Goal: Task Accomplishment & Management: Use online tool/utility

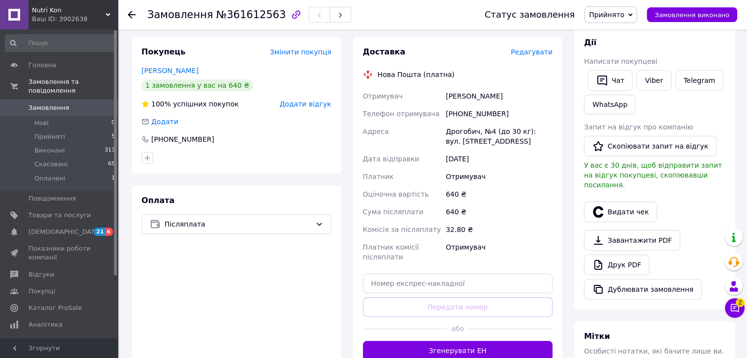
scroll to position [152, 0]
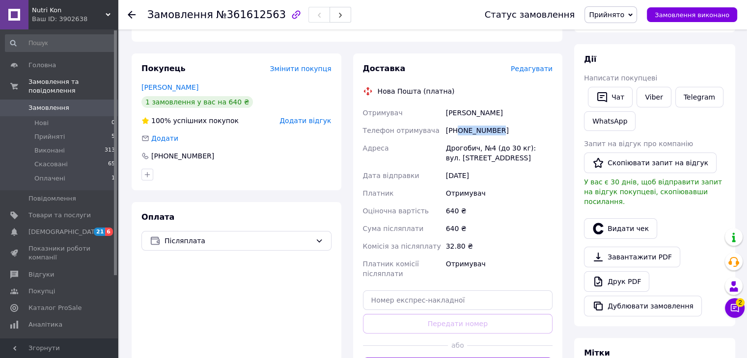
drag, startPoint x: 458, startPoint y: 131, endPoint x: 501, endPoint y: 131, distance: 43.2
click at [501, 131] on div "[PHONE_NUMBER]" at bounding box center [499, 131] width 110 height 18
copy div "0634434459"
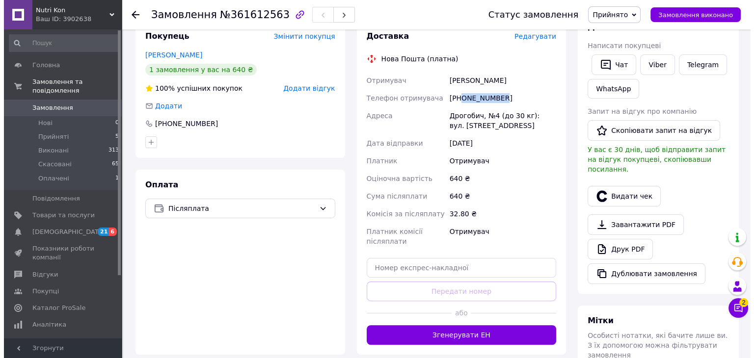
scroll to position [201, 0]
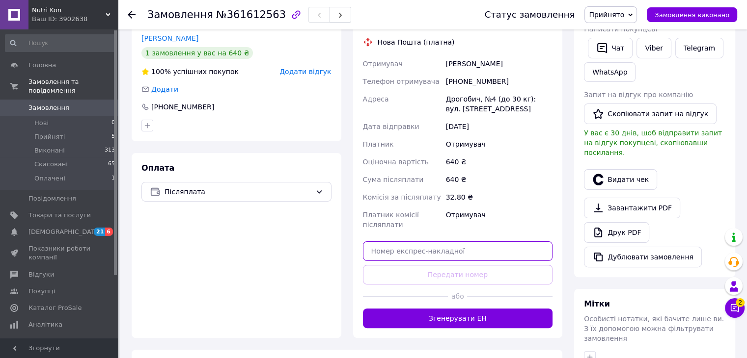
click at [425, 252] on input "text" at bounding box center [458, 252] width 190 height 20
paste input "20451247325839"
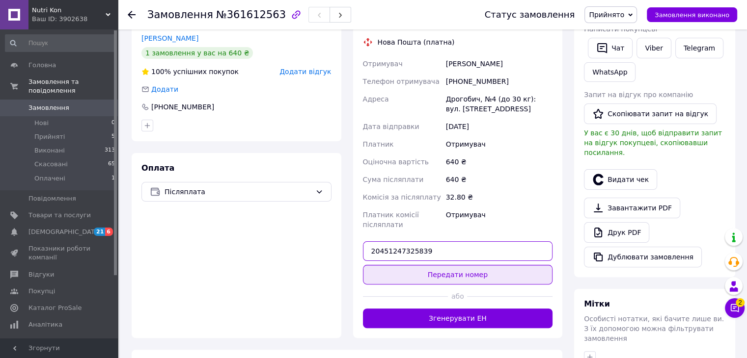
type input "20451247325839"
click at [475, 275] on button "Передати номер" at bounding box center [458, 275] width 190 height 20
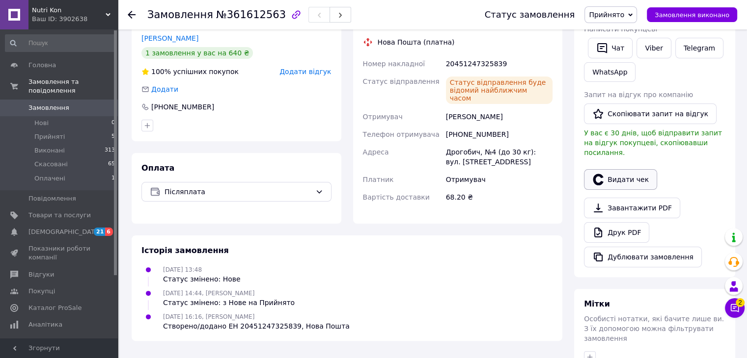
click at [611, 169] on button "Видати чек" at bounding box center [620, 179] width 73 height 21
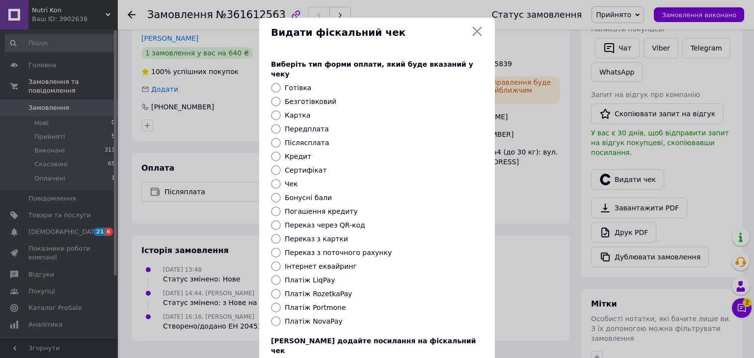
click at [301, 98] on label "Безготівковий" at bounding box center [311, 102] width 52 height 8
click at [281, 97] on input "Безготівковий" at bounding box center [276, 102] width 10 height 10
radio input "true"
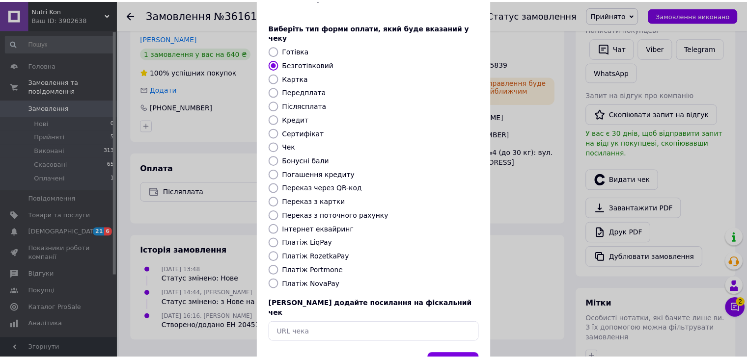
scroll to position [63, 0]
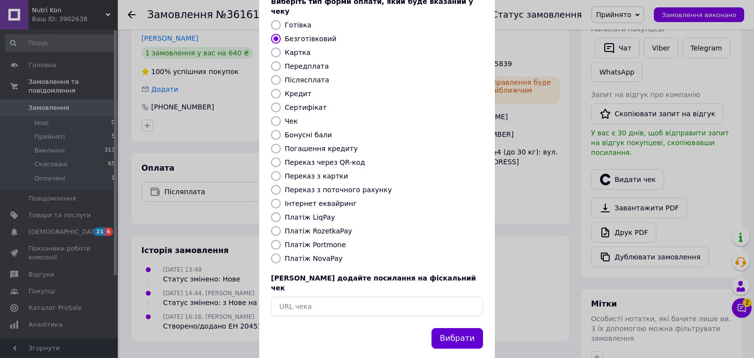
click at [453, 328] on button "Вибрати" at bounding box center [458, 338] width 52 height 21
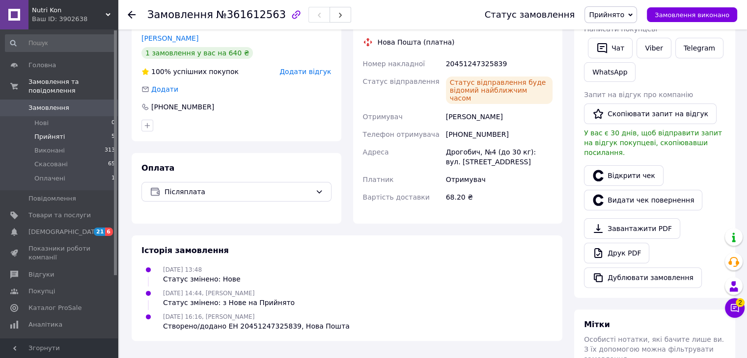
click at [73, 130] on li "Прийняті 5" at bounding box center [60, 137] width 121 height 14
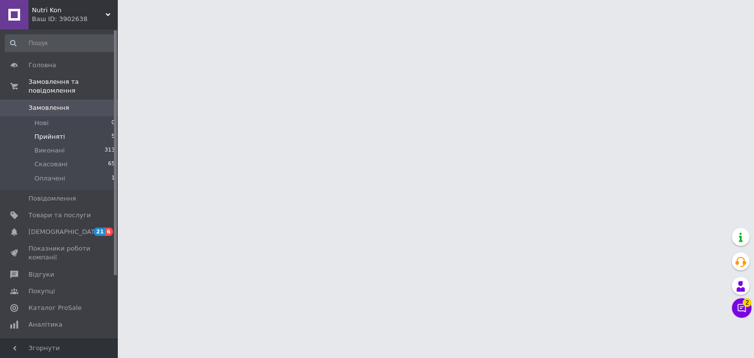
click at [47, 130] on li "Прийняті 5" at bounding box center [60, 137] width 121 height 14
